Goal: Transaction & Acquisition: Book appointment/travel/reservation

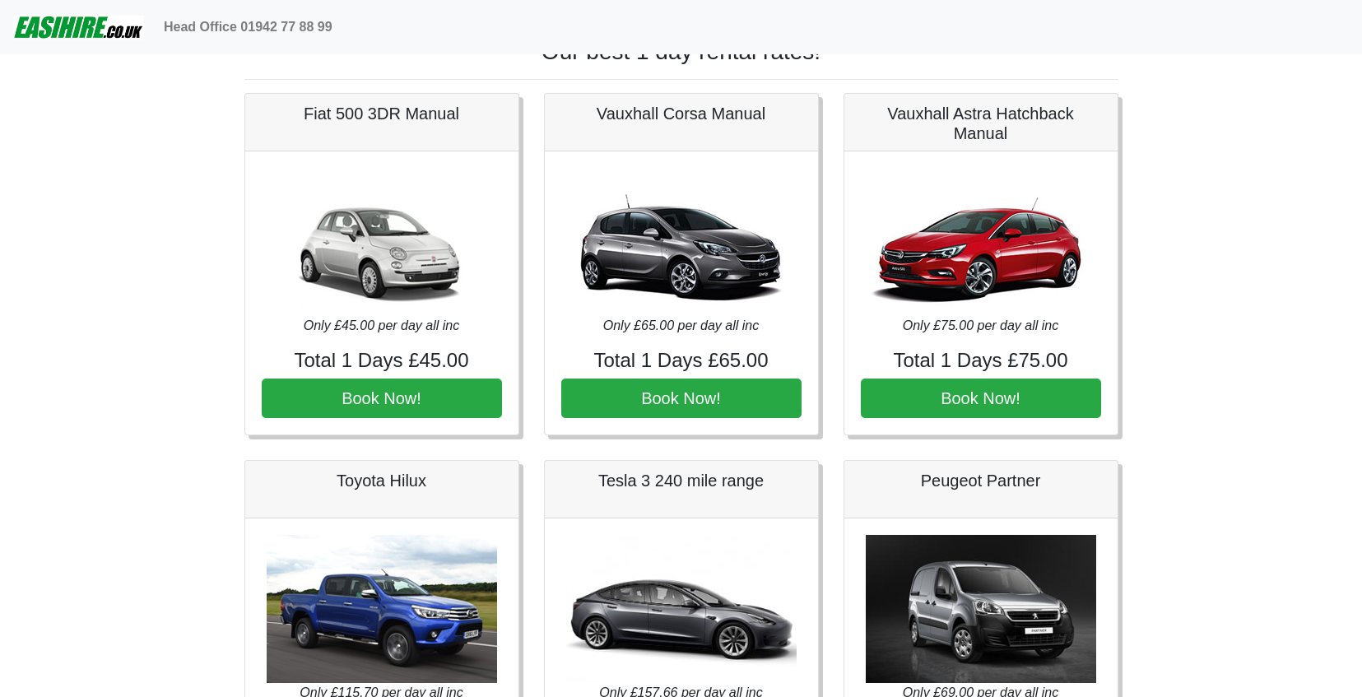
scroll to position [29, 0]
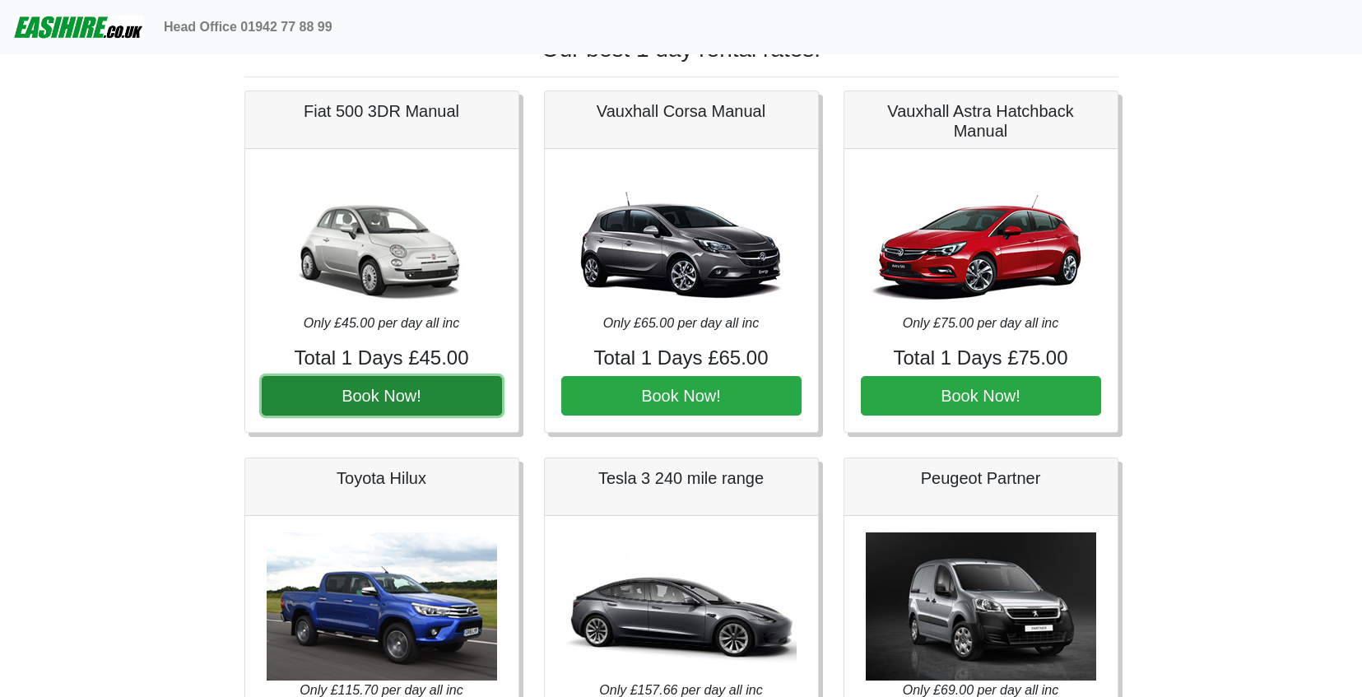
click at [467, 407] on button "Book Now!" at bounding box center [382, 395] width 240 height 39
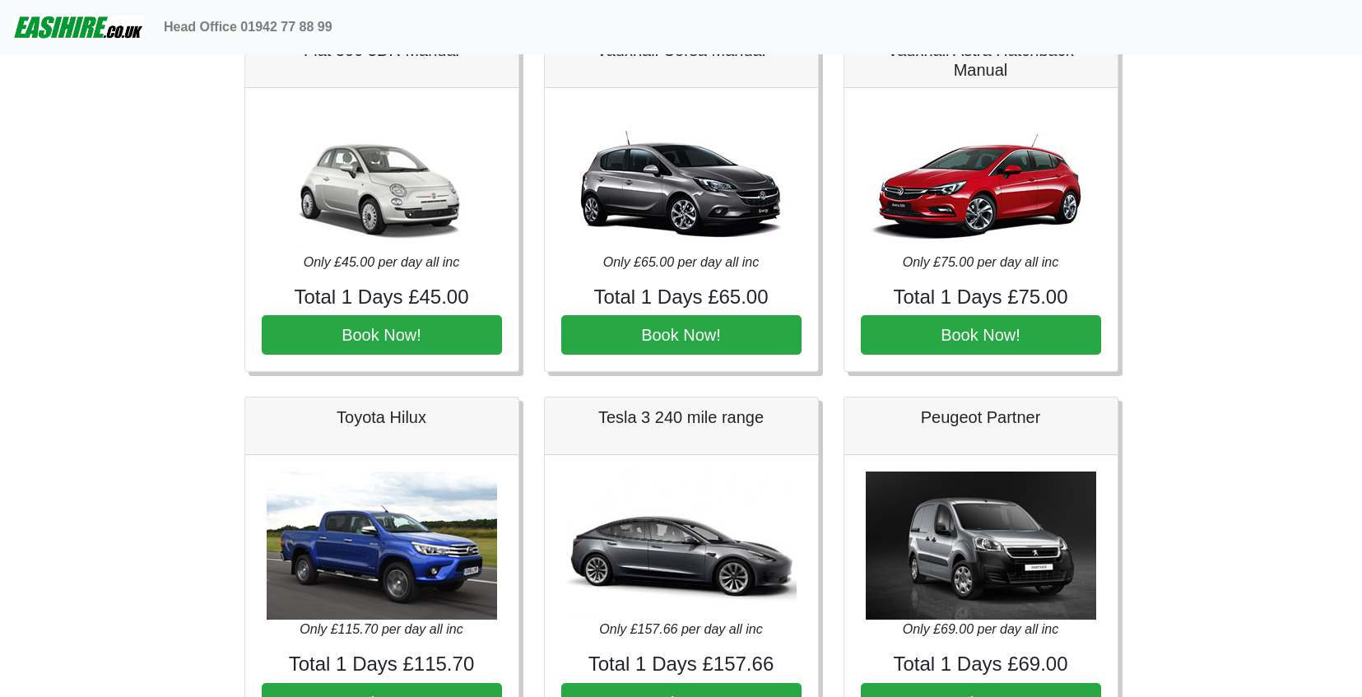
scroll to position [83, 0]
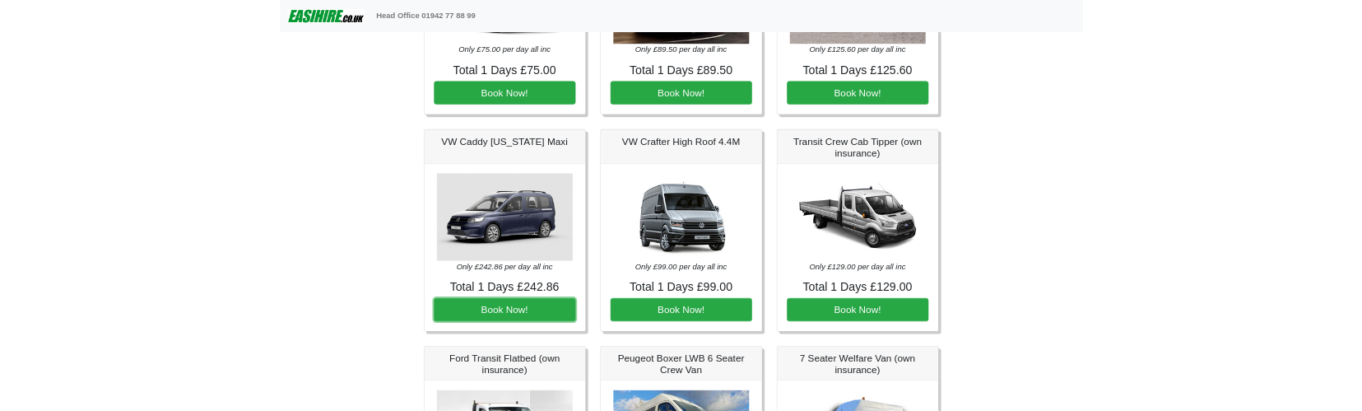
scroll to position [1001, 0]
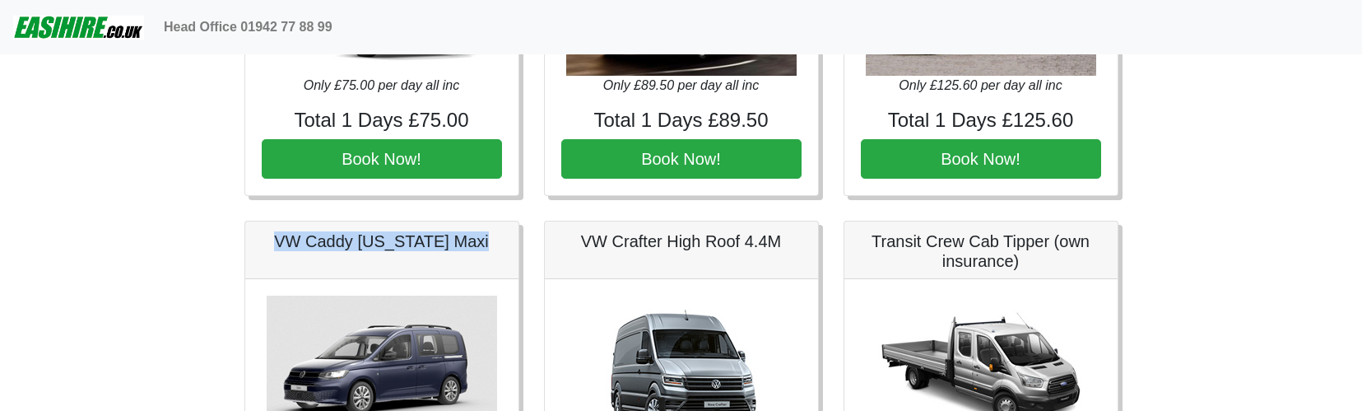
drag, startPoint x: 490, startPoint y: 242, endPoint x: 249, endPoint y: 222, distance: 241.1
click at [249, 222] on div "VW Caddy [US_STATE] Maxi" at bounding box center [381, 250] width 273 height 58
copy h5 "VW Caddy [US_STATE] Maxi"
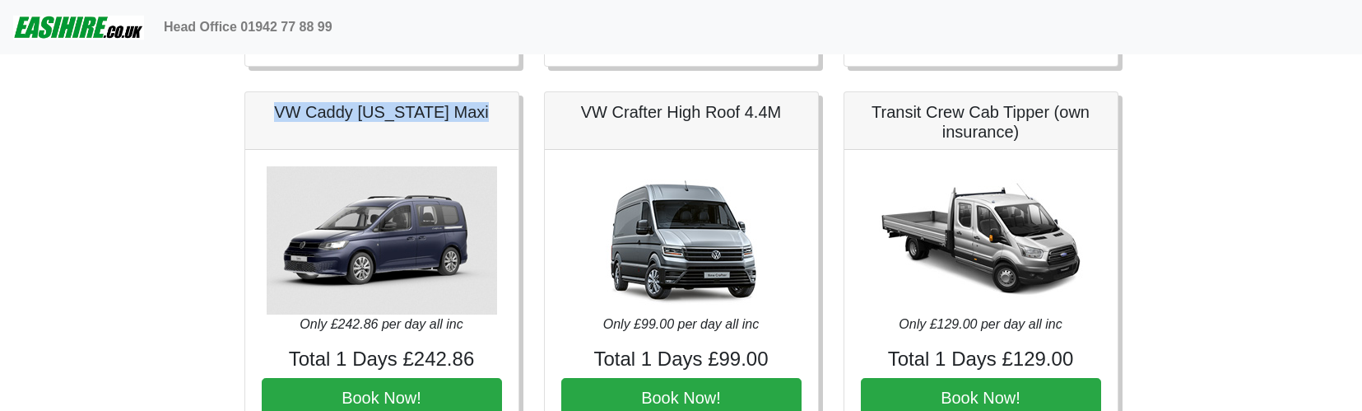
scroll to position [1142, 0]
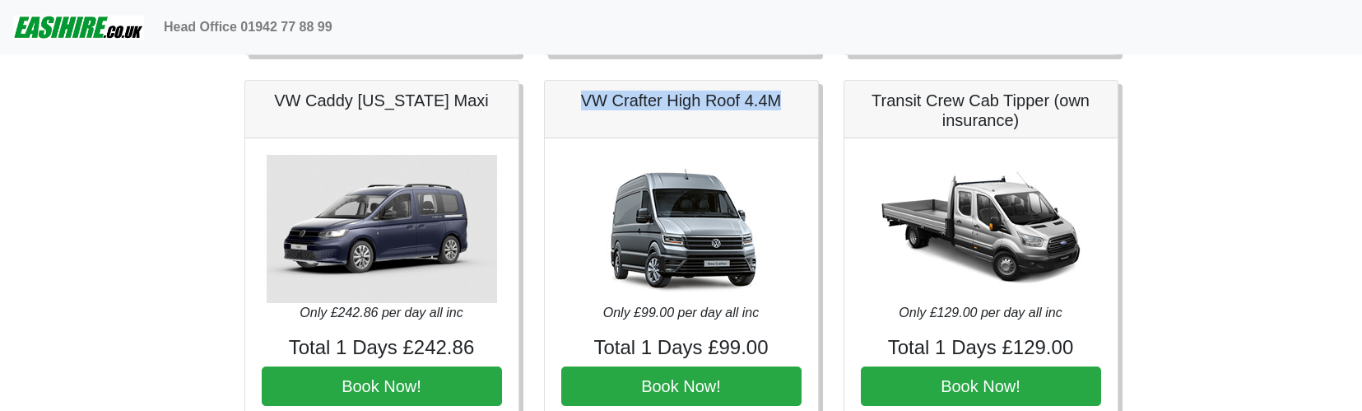
drag, startPoint x: 580, startPoint y: 103, endPoint x: 793, endPoint y: 107, distance: 213.2
click at [793, 107] on h5 "VW Crafter High Roof 4.4M" at bounding box center [681, 101] width 240 height 20
copy h5 "VW Crafter High Roof 4.4M"
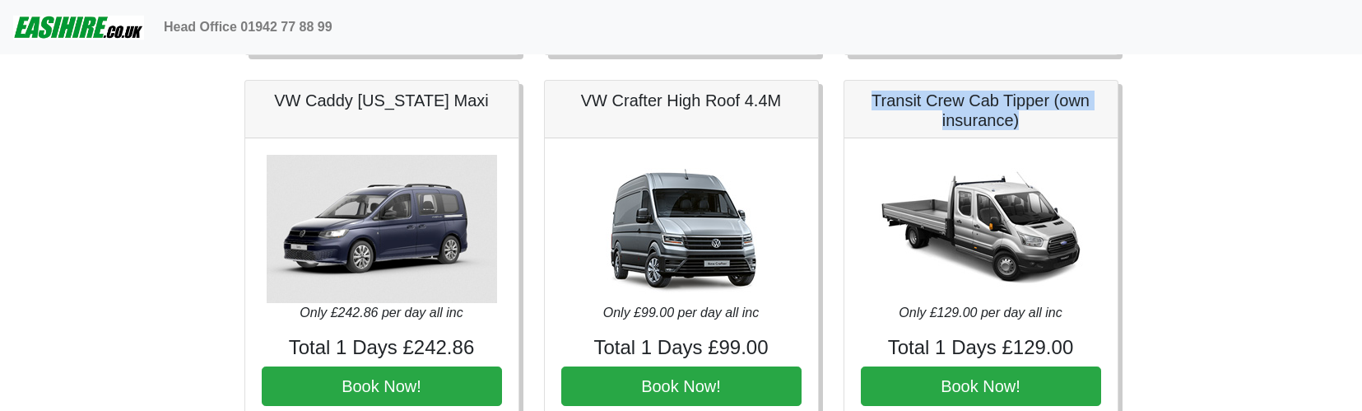
drag, startPoint x: 870, startPoint y: 96, endPoint x: 1047, endPoint y: 115, distance: 177.9
click at [1048, 118] on h5 "Transit Crew Cab Tipper (own insurance)" at bounding box center [981, 110] width 240 height 39
copy h5 "Transit Crew Cab Tipper (own insurance)"
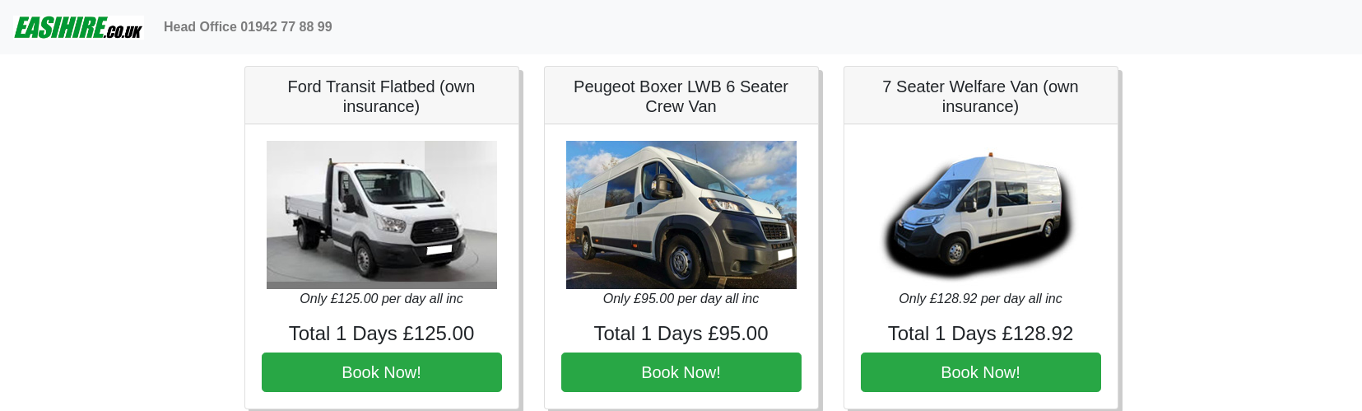
scroll to position [1523, 0]
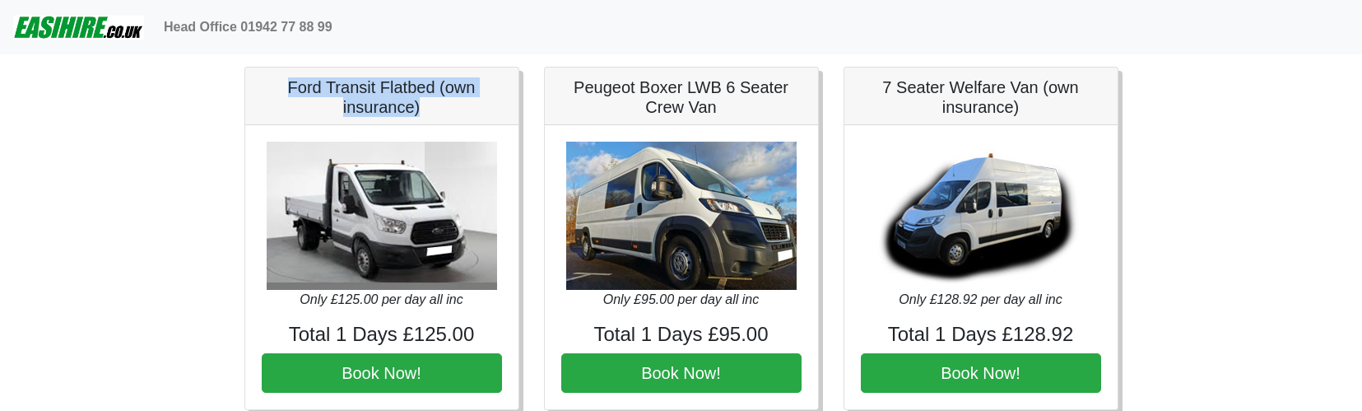
drag, startPoint x: 282, startPoint y: 88, endPoint x: 471, endPoint y: 105, distance: 189.2
click at [471, 105] on h5 "Ford Transit Flatbed (own insurance)" at bounding box center [382, 96] width 240 height 39
copy h5 "Ford Transit Flatbed (own insurance)"
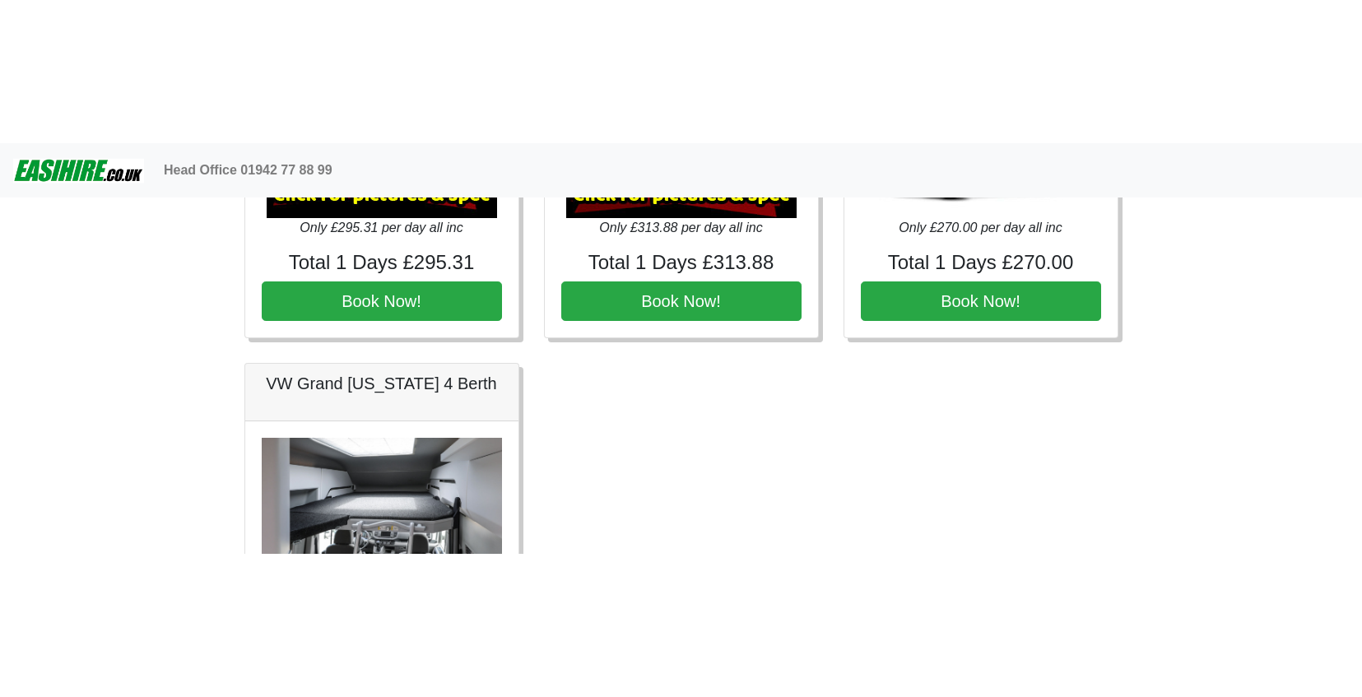
scroll to position [2414, 0]
